Goal: Information Seeking & Learning: Learn about a topic

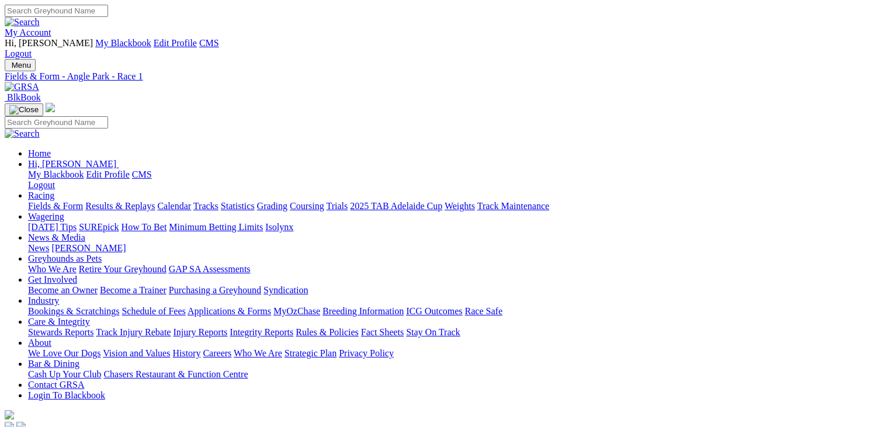
click at [65, 201] on link "Fields & Form" at bounding box center [55, 206] width 55 height 10
click at [52, 201] on link "Fields & Form" at bounding box center [55, 206] width 55 height 10
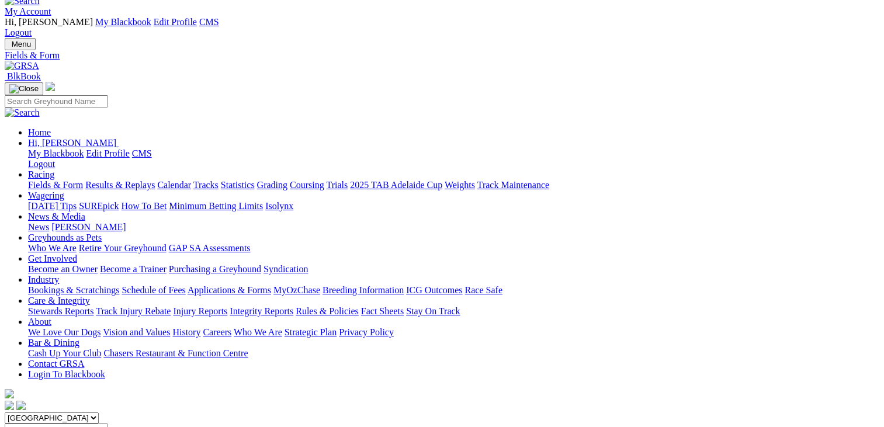
scroll to position [19, 0]
